Goal: Download file/media

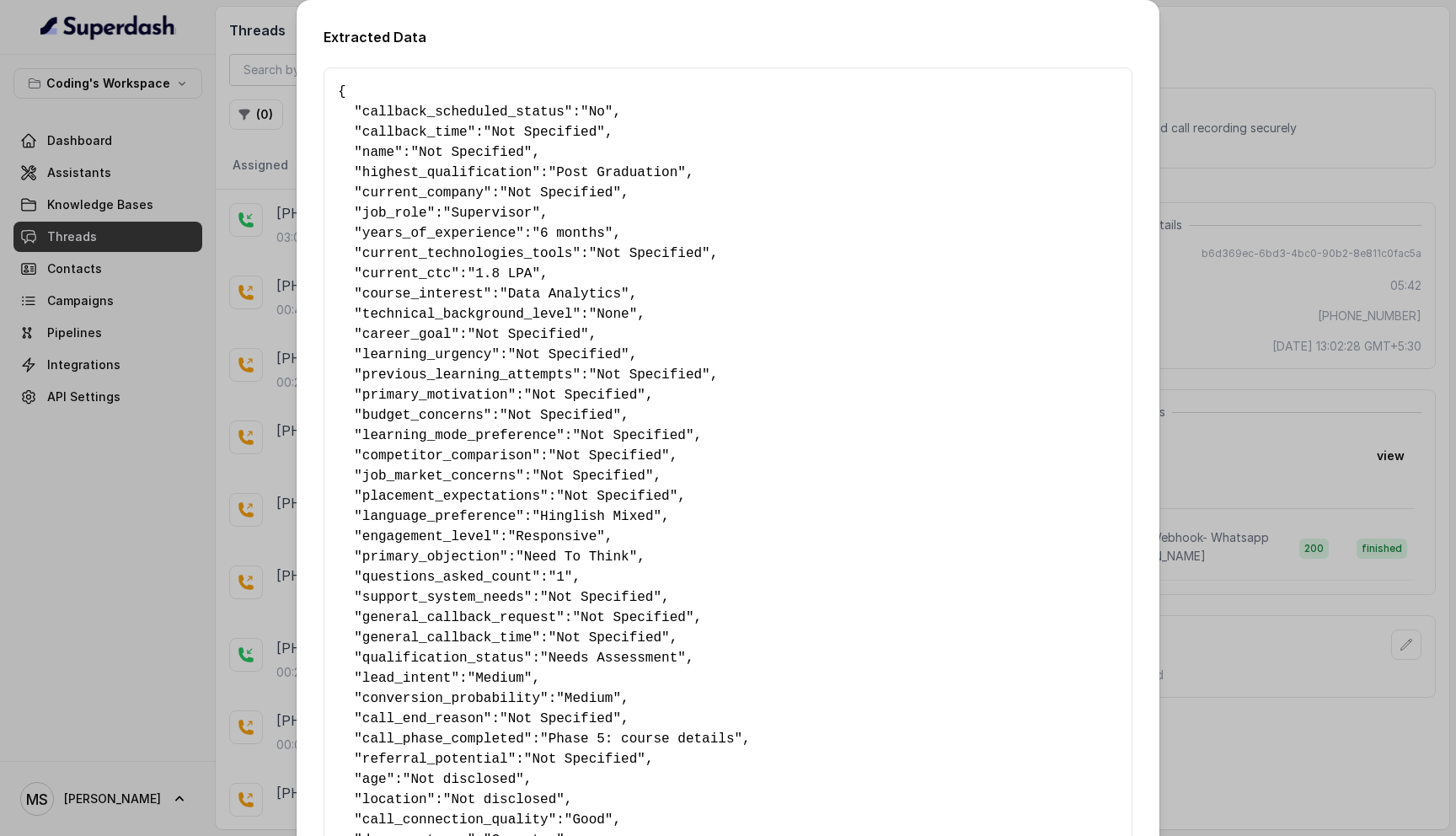
scroll to position [0, 1507]
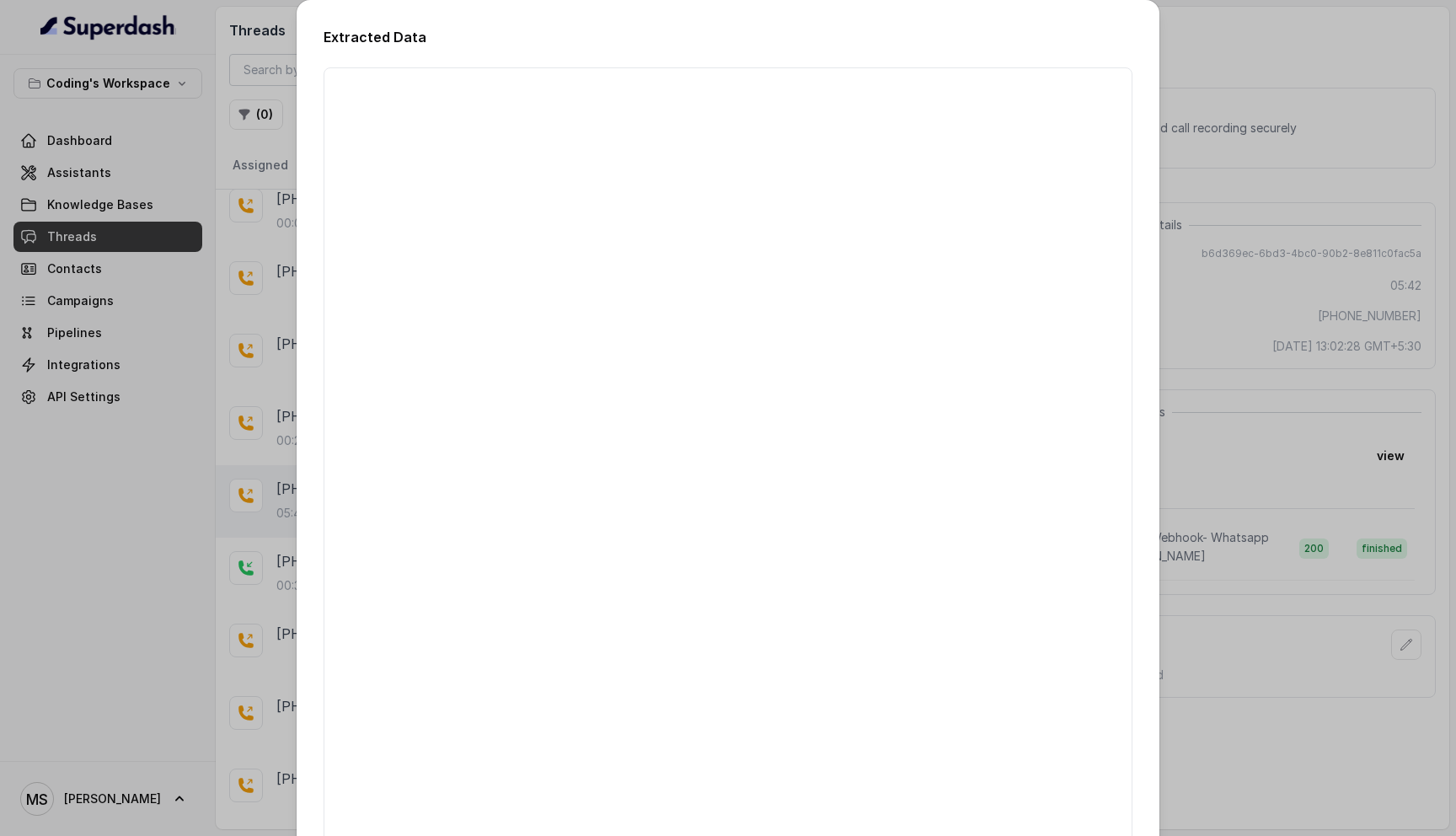
click at [1436, 365] on div "Extracted Data { " callback_scheduled_status ": "No" , " callback_time ": "Not …" at bounding box center [728, 418] width 1456 height 836
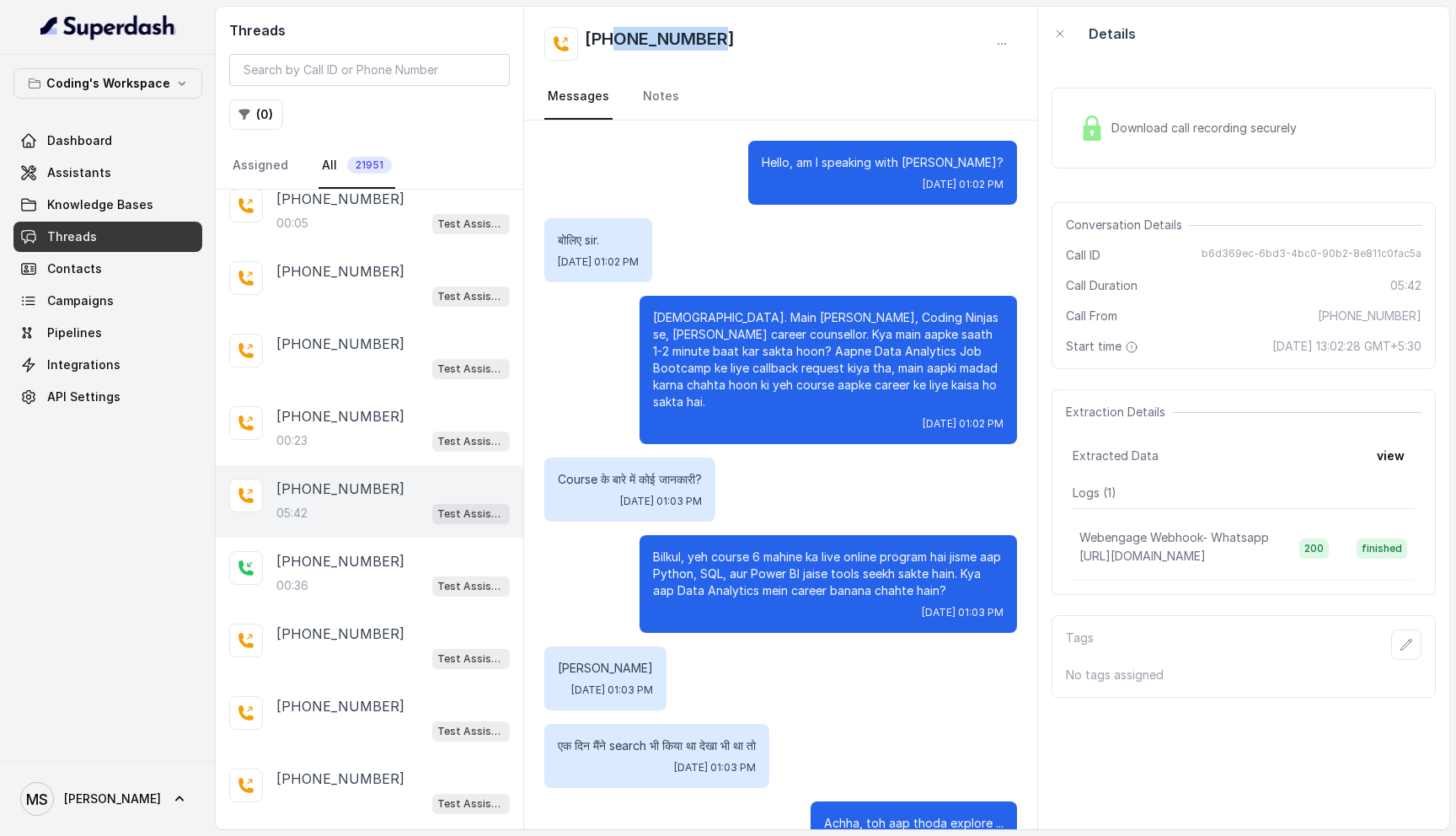
drag, startPoint x: 732, startPoint y: 40, endPoint x: 617, endPoint y: 39, distance: 115.0
click at [617, 39] on div "[PHONE_NUMBER]" at bounding box center [781, 44] width 473 height 34
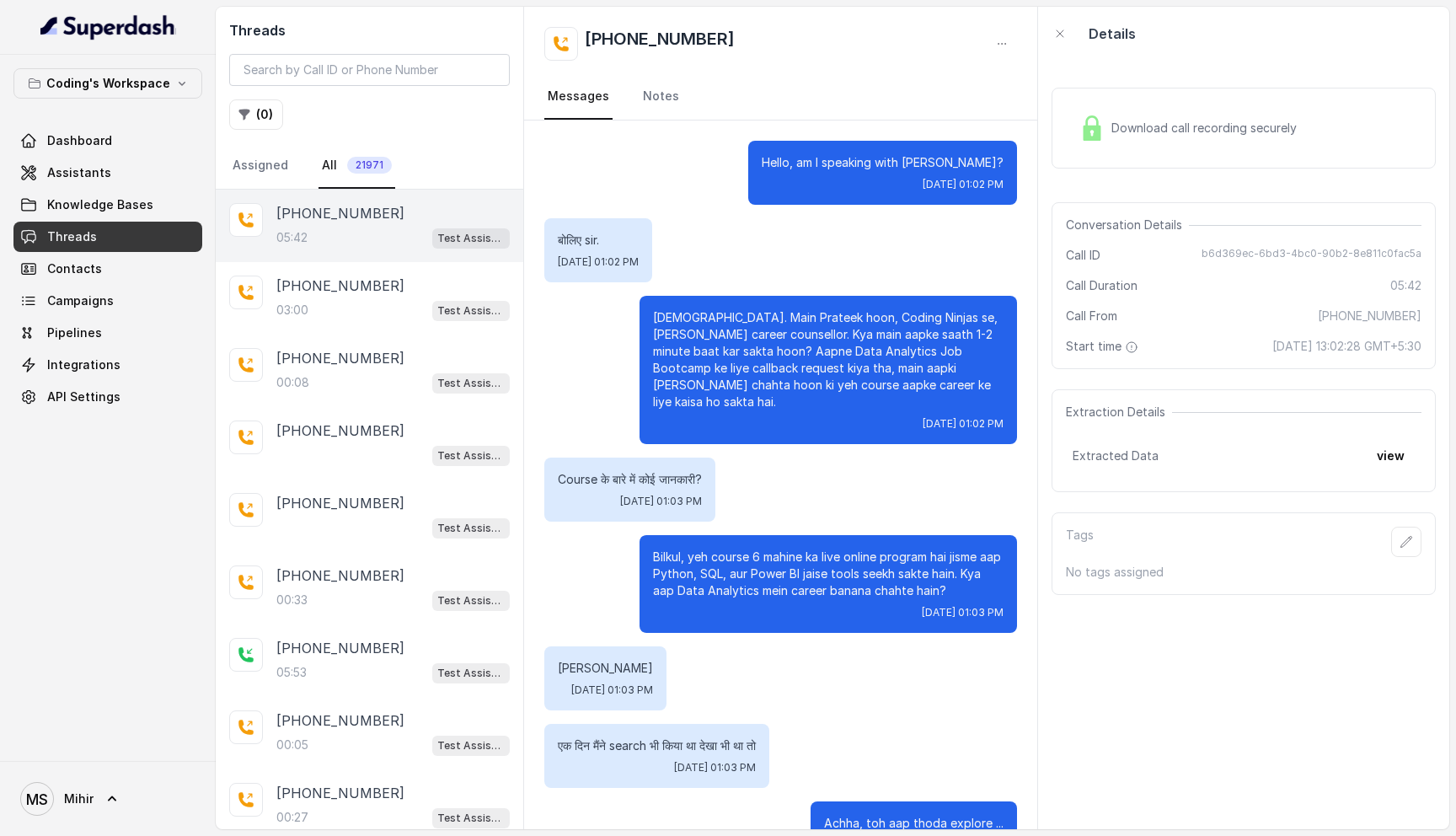
scroll to position [4478, 0]
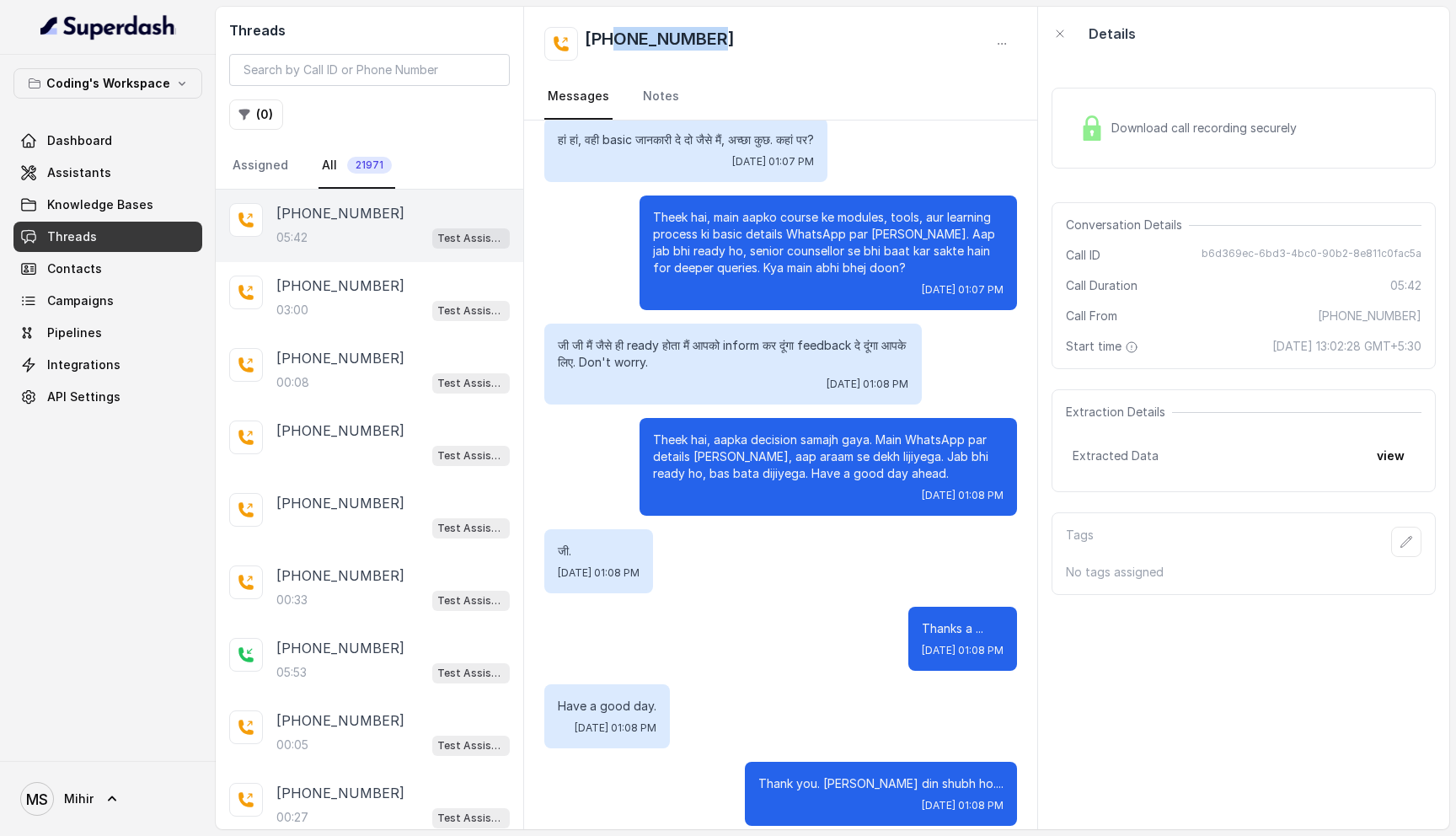
drag, startPoint x: 728, startPoint y: 37, endPoint x: 614, endPoint y: 37, distance: 114.0
click at [614, 37] on div "[PHONE_NUMBER]" at bounding box center [781, 44] width 473 height 34
copy h2 "6263577693"
click at [1218, 96] on div "Download call recording securely" at bounding box center [1244, 127] width 385 height 81
click at [351, 71] on input "search" at bounding box center [370, 70] width 281 height 32
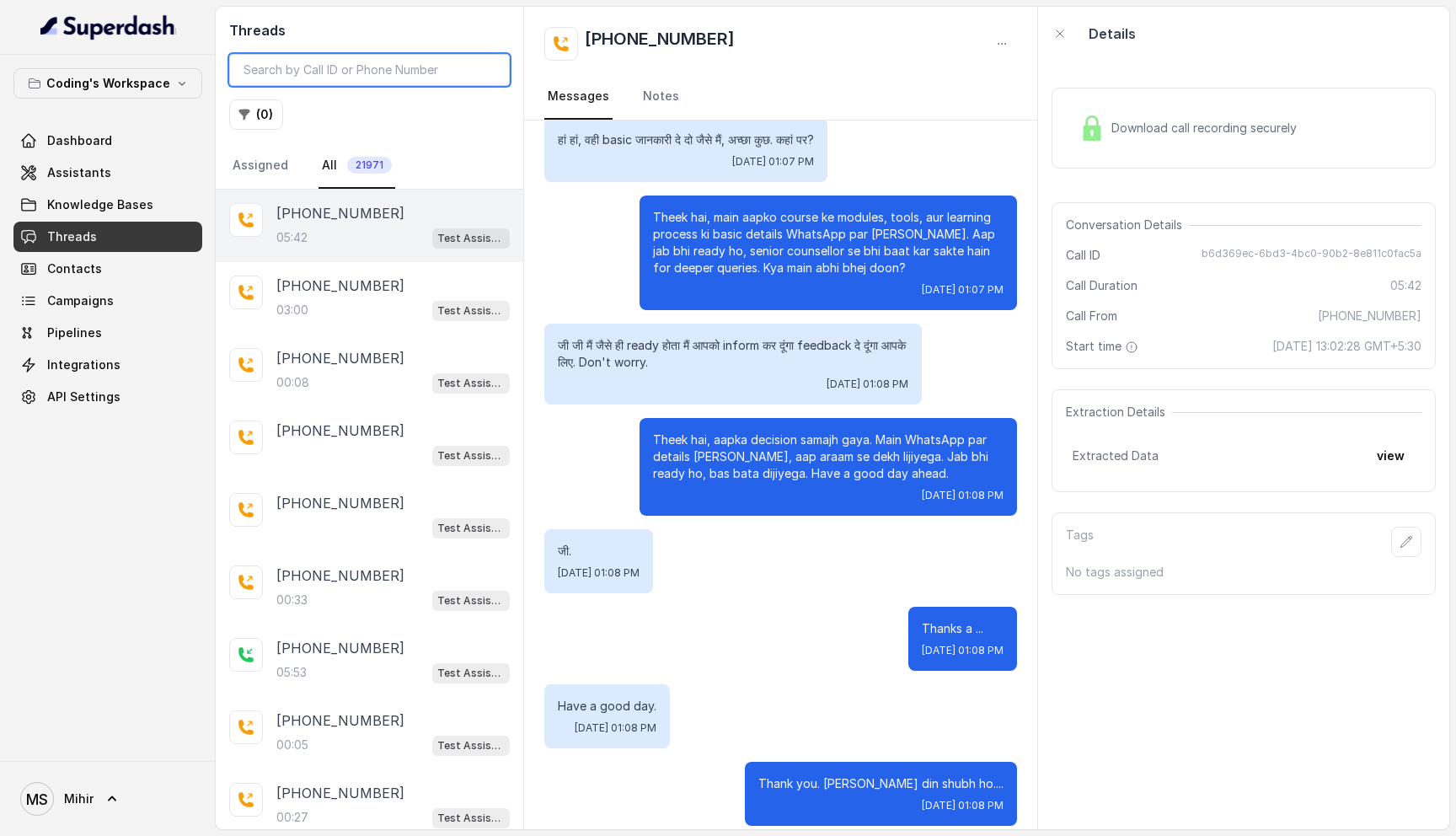
paste input "+91-9029363938 - is number ke liye check kiya hai. LSQ pe aayi hai recording"
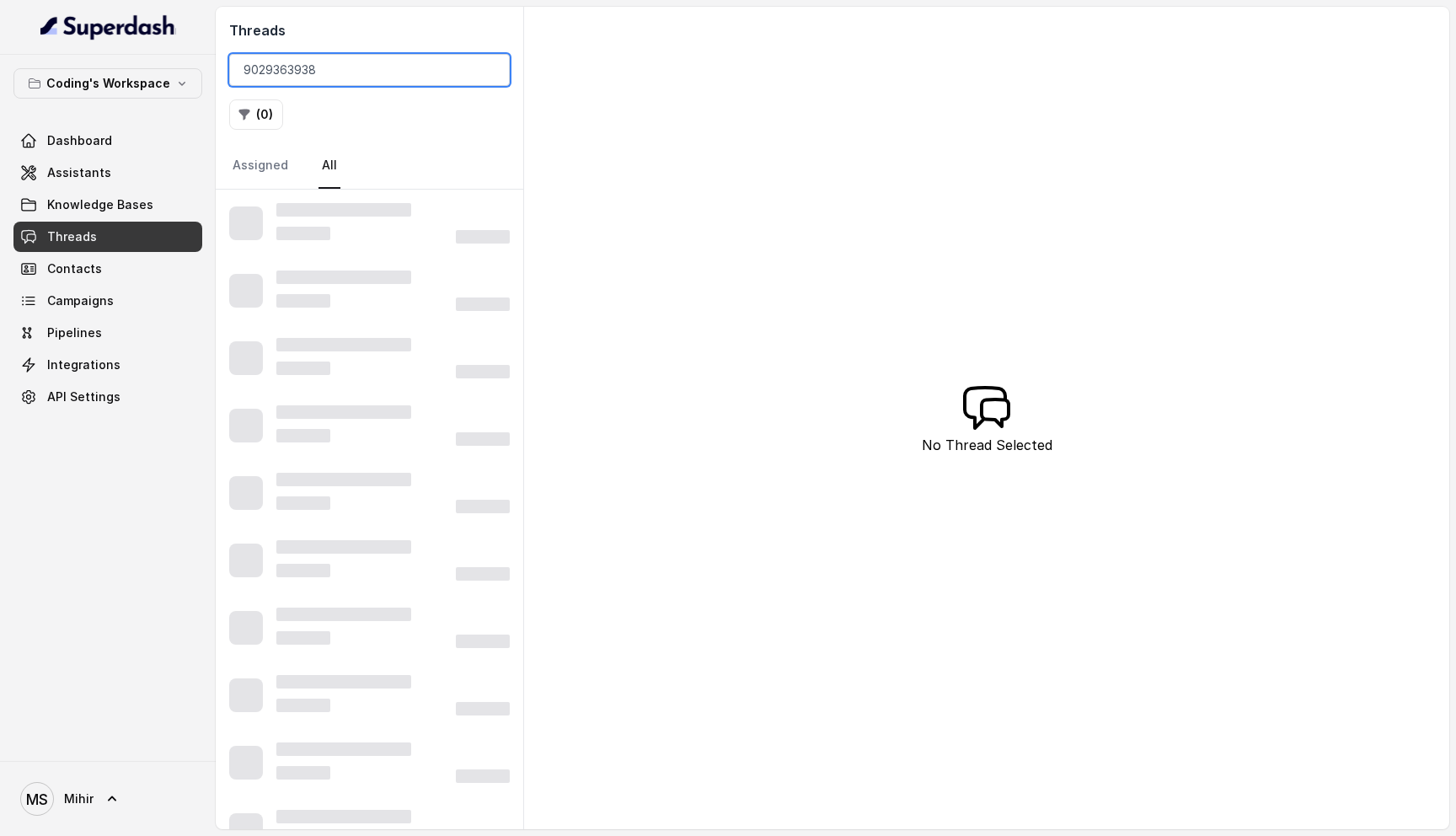
click at [355, 69] on input "9029363938" at bounding box center [370, 70] width 281 height 32
type input "9029363938"
click at [331, 73] on input "9029363938" at bounding box center [370, 70] width 281 height 32
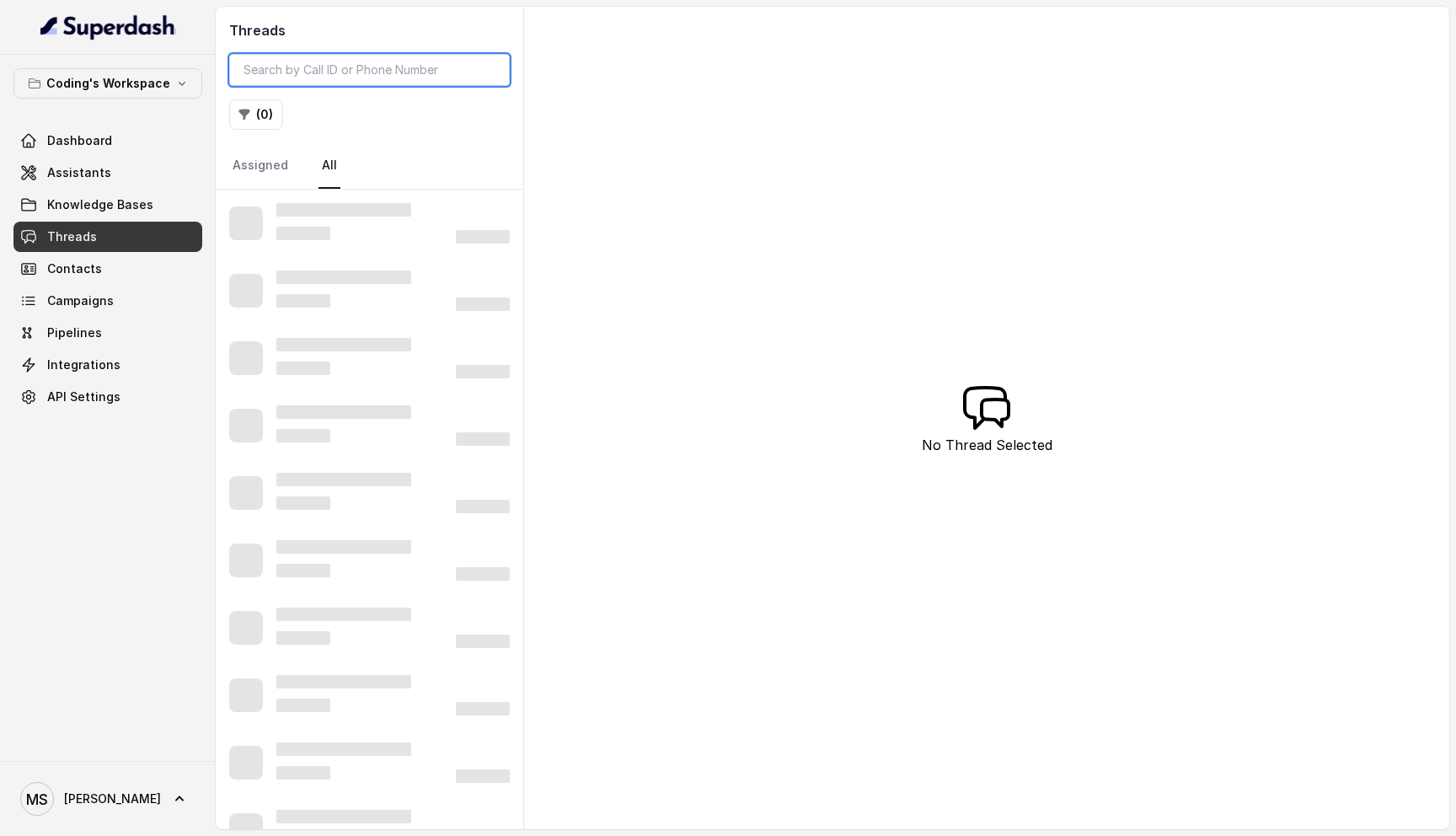
click at [400, 71] on input "search" at bounding box center [370, 70] width 281 height 32
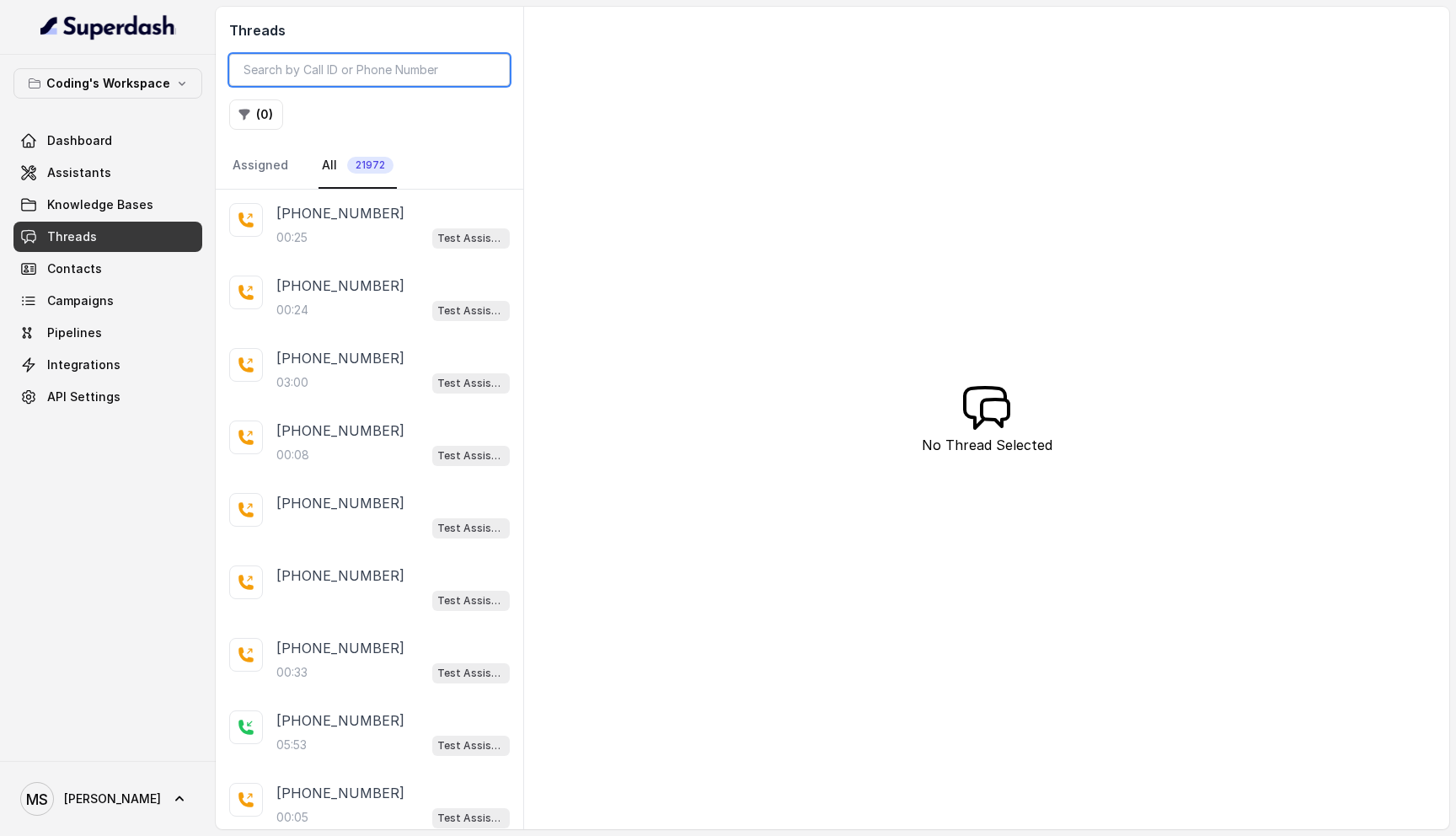
click at [352, 61] on input "search" at bounding box center [370, 70] width 281 height 32
paste input "9029363938"
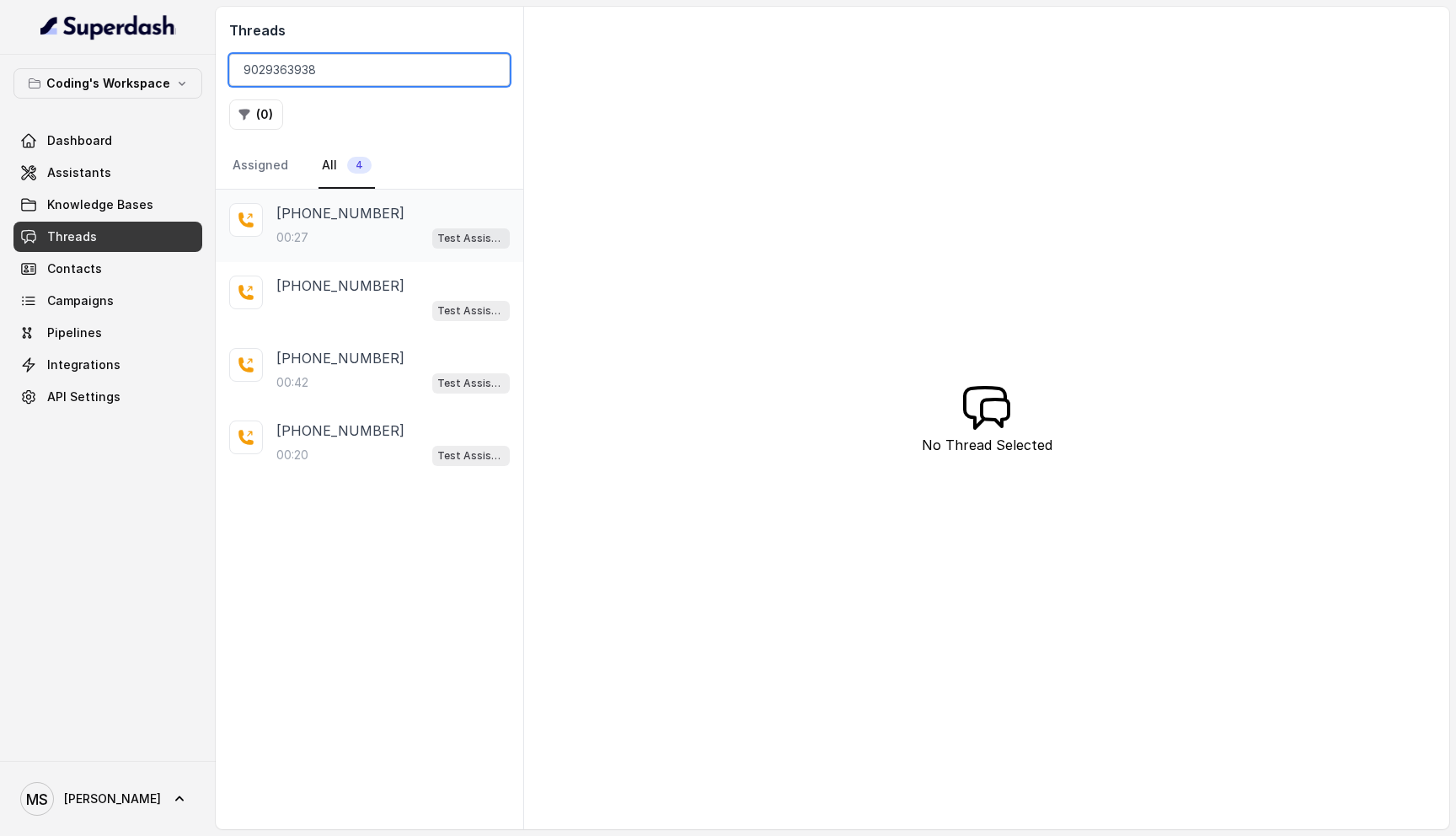
type input "9029363938"
click at [366, 236] on div "00:27 Test Assistant- 2" at bounding box center [393, 237] width 234 height 22
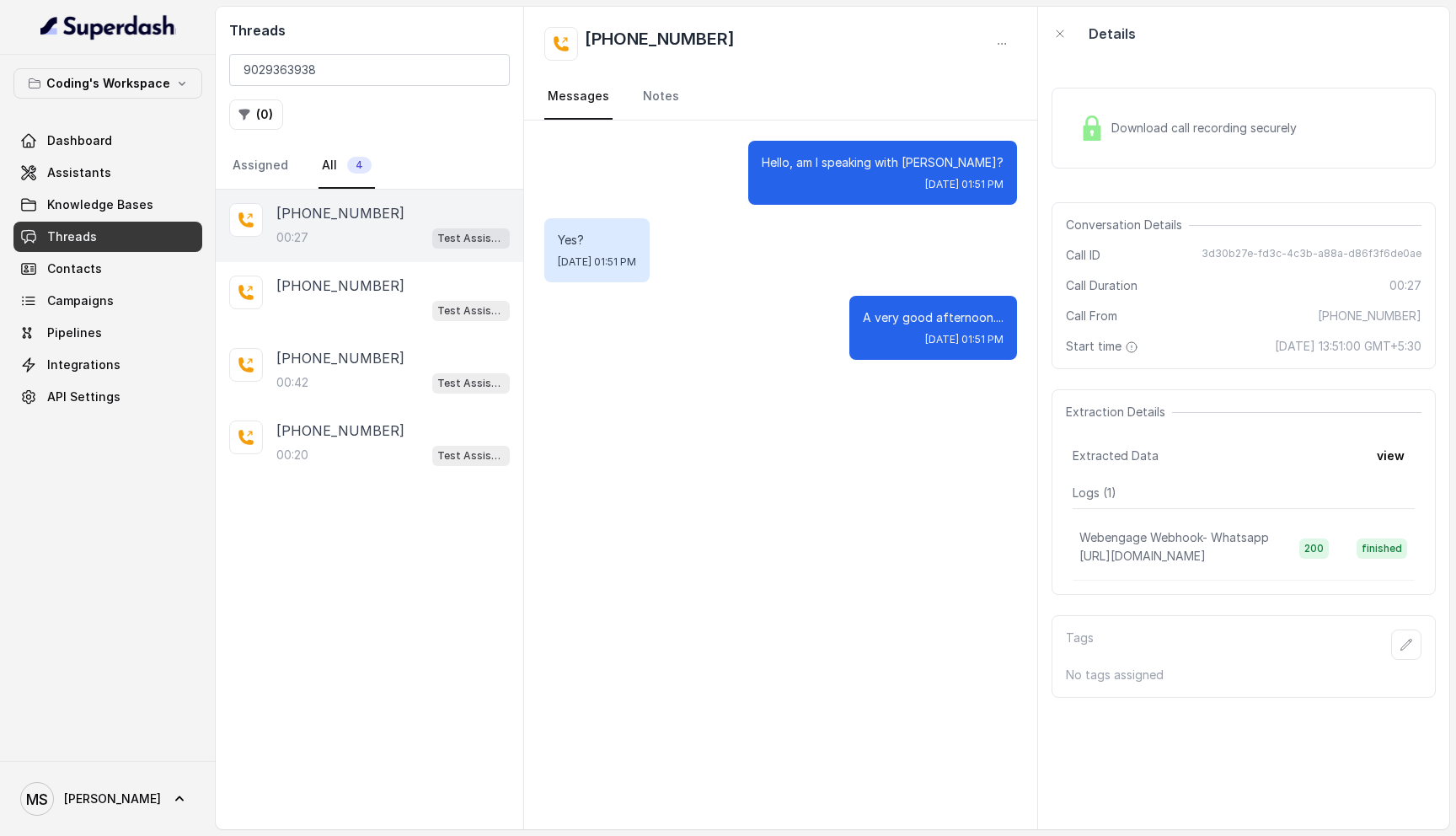
click at [1179, 166] on div "Download call recording securely" at bounding box center [1244, 127] width 385 height 81
click at [1384, 463] on button "view" at bounding box center [1391, 456] width 48 height 31
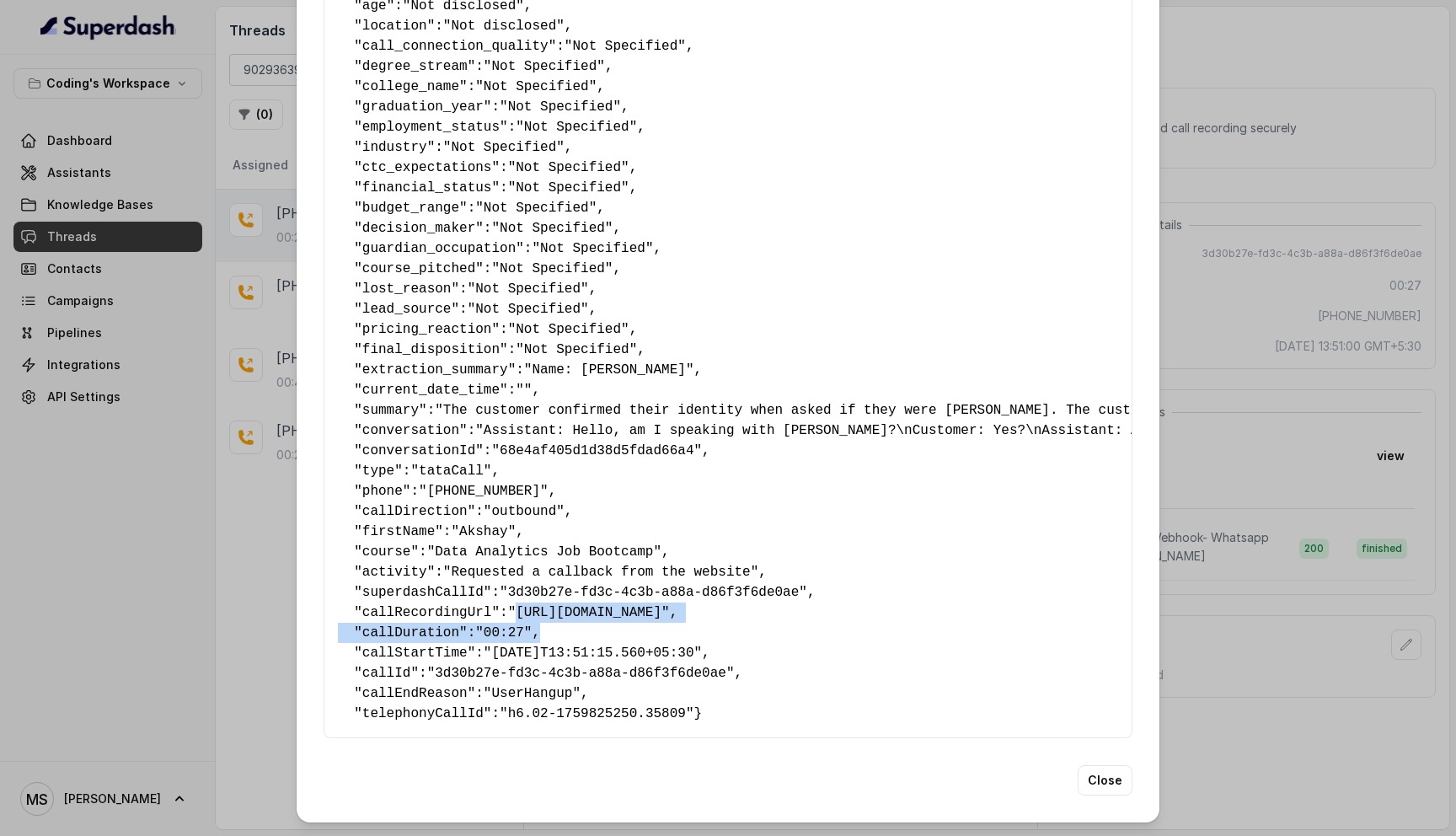
scroll to position [0, 1195]
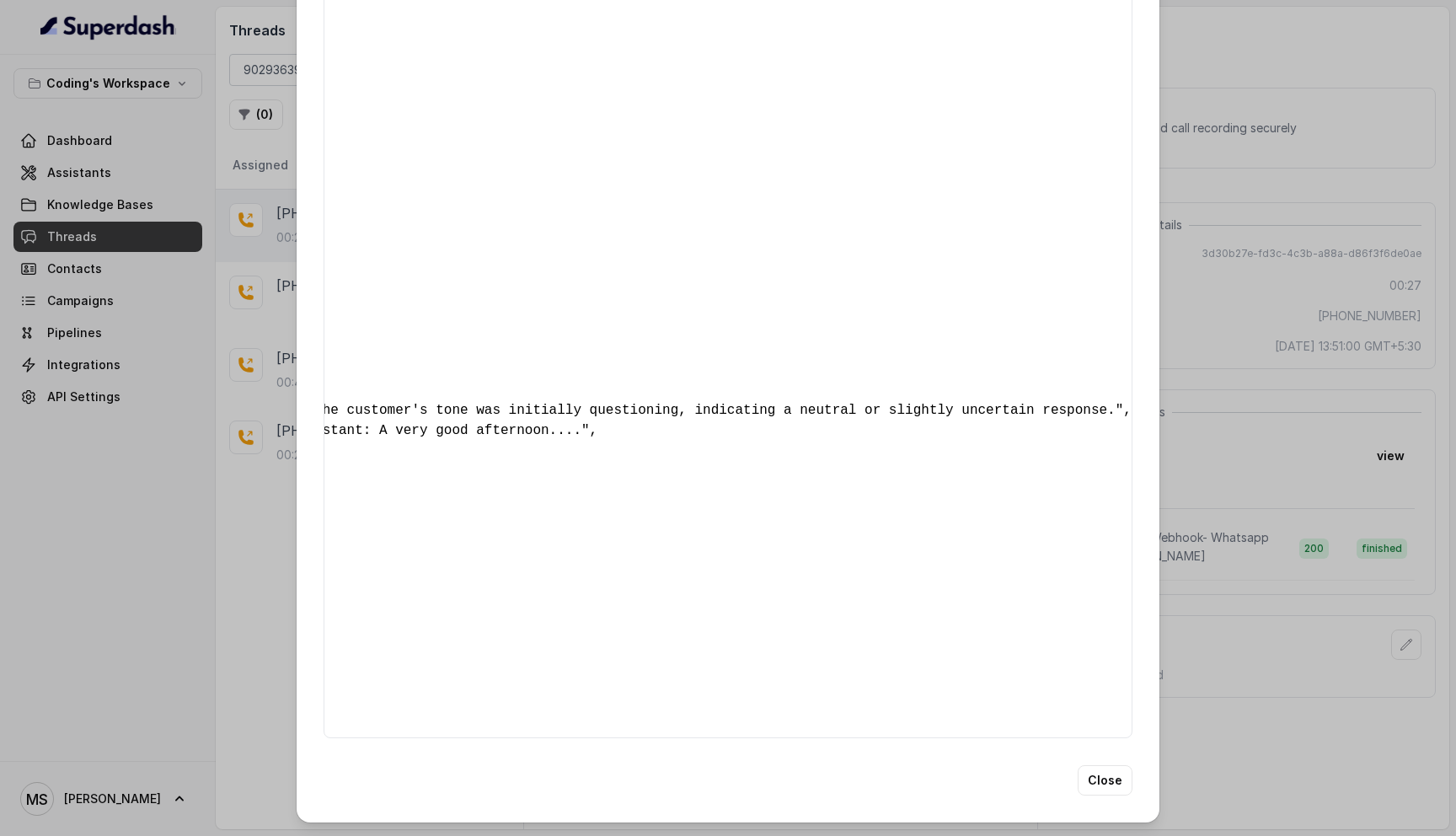
drag, startPoint x: 524, startPoint y: 595, endPoint x: 1115, endPoint y: 586, distance: 591.1
copy span "https://cloudphone.tatateleservices.com/file/recording?callId=h6.02-1759825250.…"
